Goal: Transaction & Acquisition: Purchase product/service

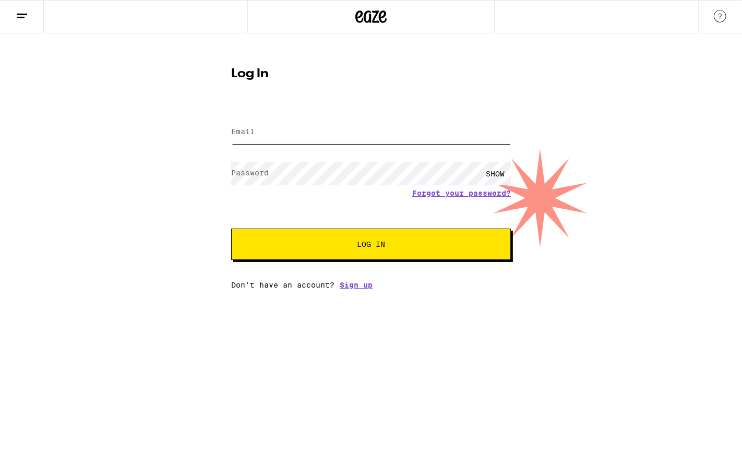
click at [327, 124] on input "Email" at bounding box center [371, 132] width 280 height 23
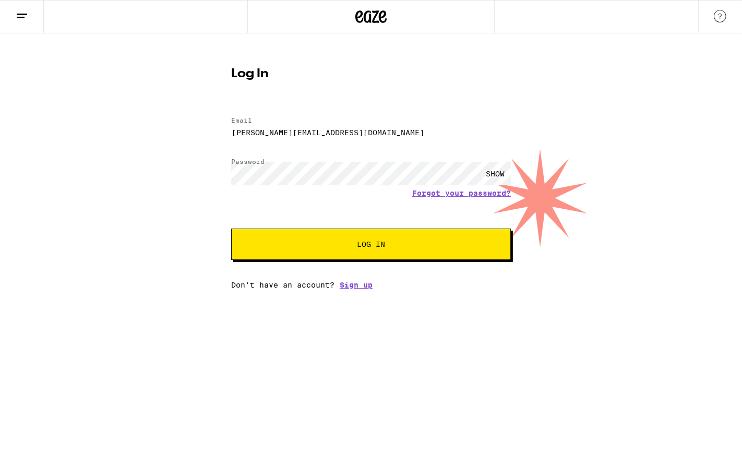
click at [316, 238] on button "Log In" at bounding box center [371, 244] width 280 height 31
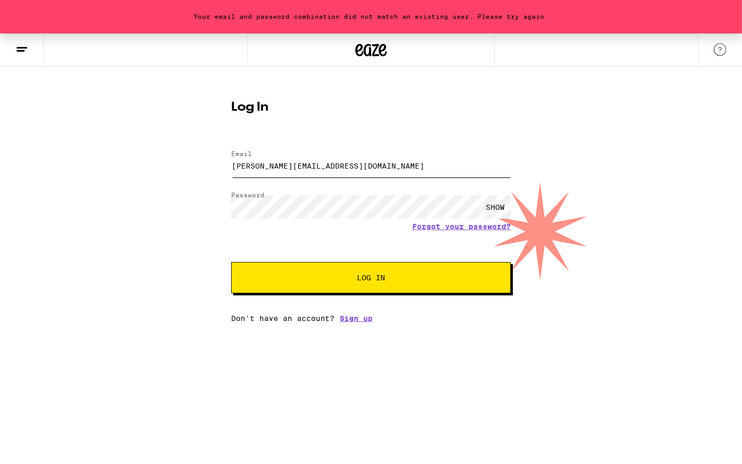
click at [300, 167] on input "[PERSON_NAME][EMAIL_ADDRESS][DOMAIN_NAME]" at bounding box center [371, 165] width 280 height 23
type input "[EMAIL_ADDRESS][DOMAIN_NAME]"
click at [307, 280] on span "Log In" at bounding box center [370, 277] width 195 height 7
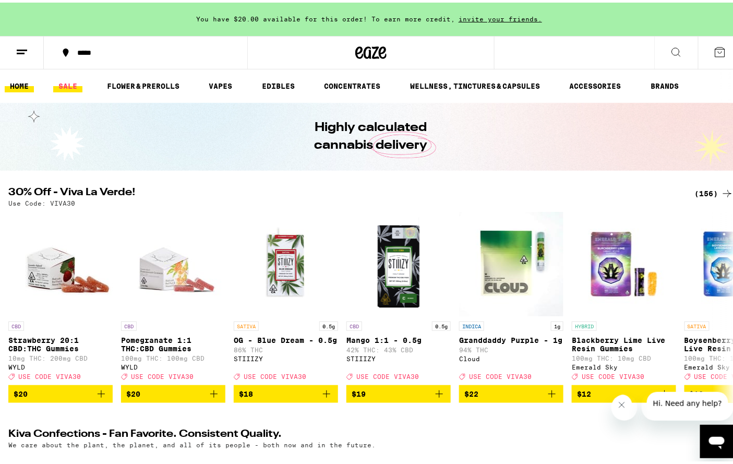
click at [66, 80] on link "SALE" at bounding box center [67, 83] width 29 height 13
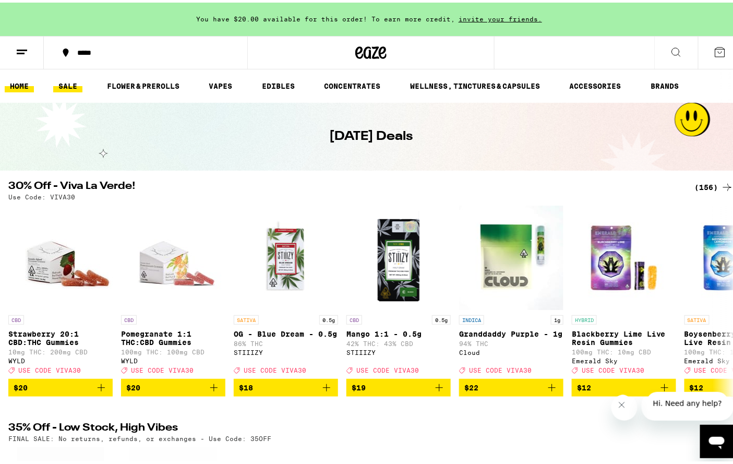
click at [11, 84] on link "HOME" at bounding box center [19, 83] width 29 height 13
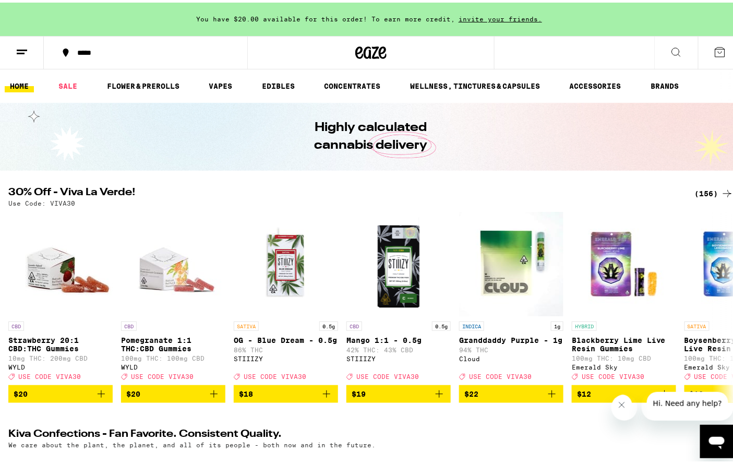
click at [714, 50] on icon at bounding box center [720, 49] width 13 height 13
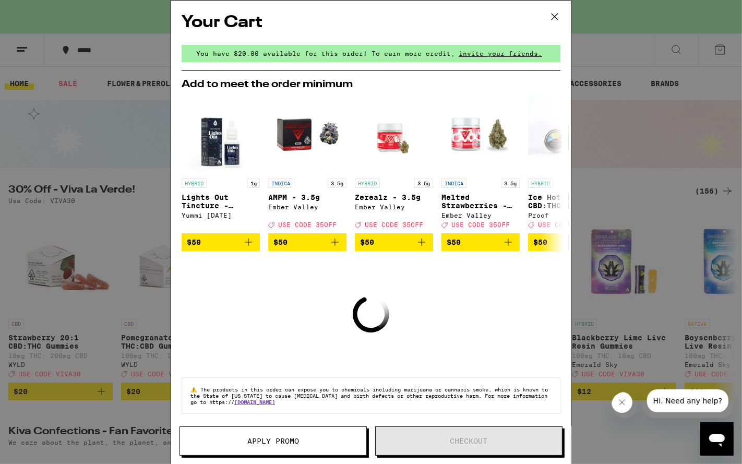
click at [556, 15] on icon at bounding box center [555, 17] width 16 height 16
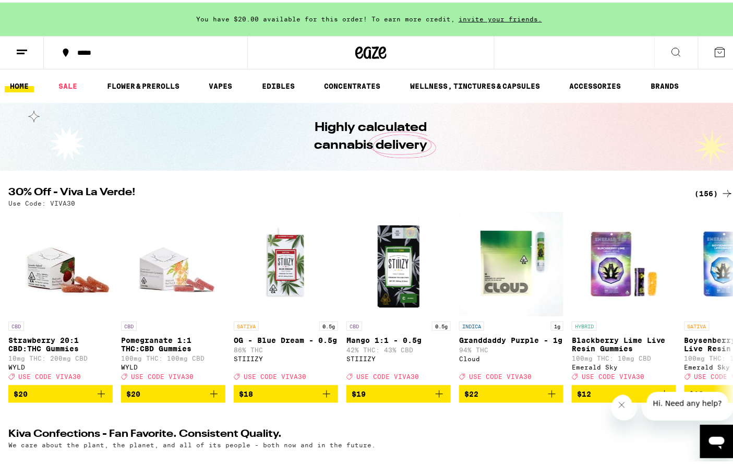
click at [714, 49] on icon at bounding box center [720, 49] width 13 height 13
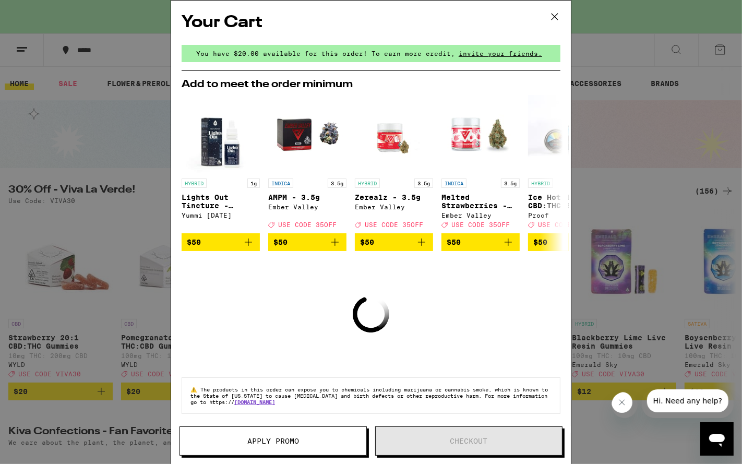
click at [554, 17] on icon at bounding box center [555, 17] width 6 height 6
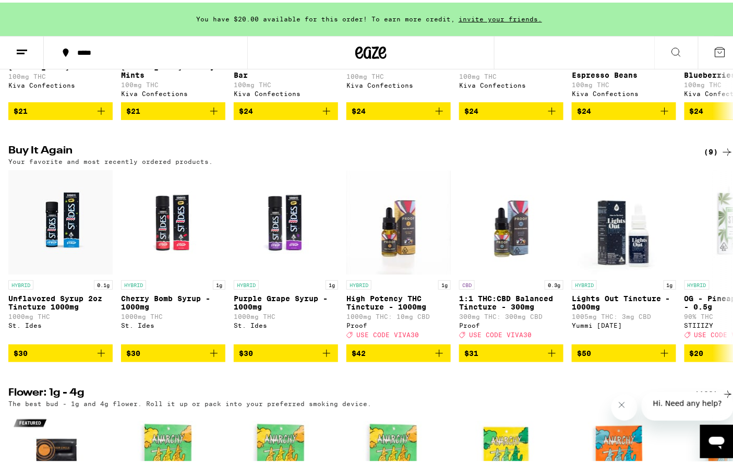
scroll to position [520, 0]
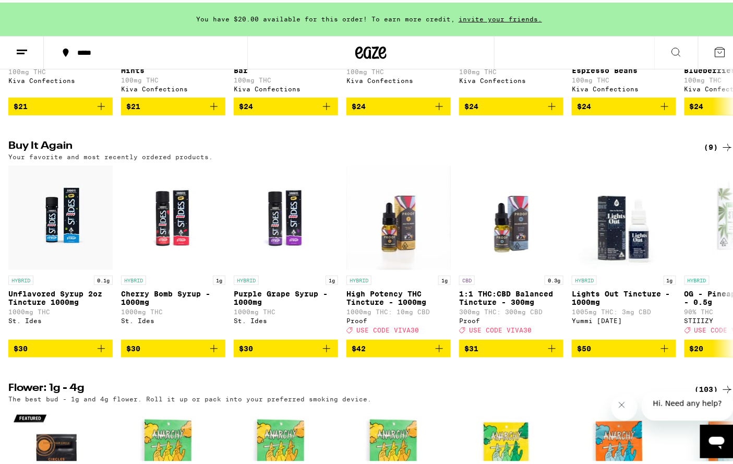
click at [704, 151] on div "(9)" at bounding box center [718, 145] width 29 height 13
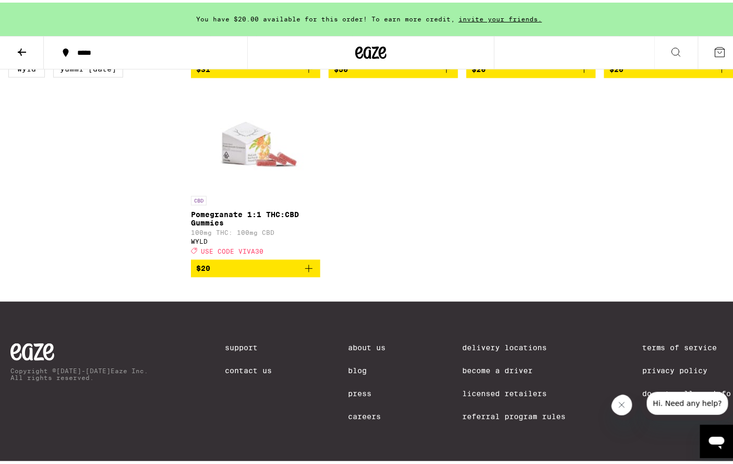
scroll to position [510, 0]
